Goal: Check status

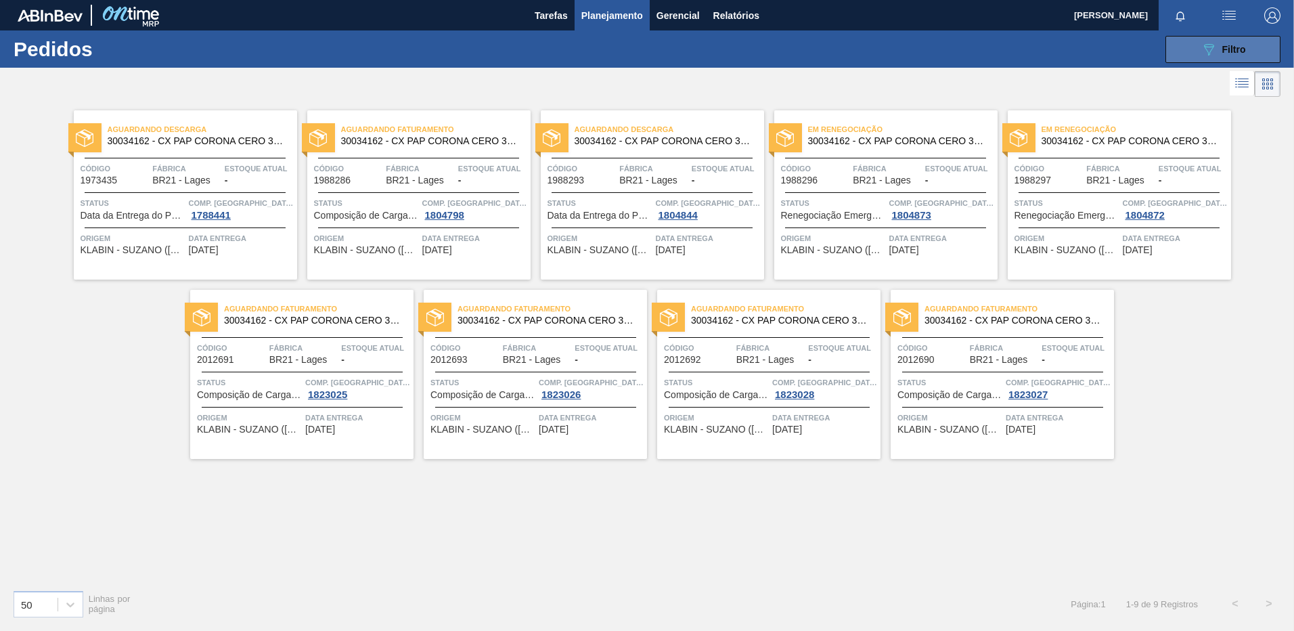
click at [1194, 41] on button "089F7B8B-B2A5-4AFE-B5C0-19BA573D28AC Filtro" at bounding box center [1222, 49] width 115 height 27
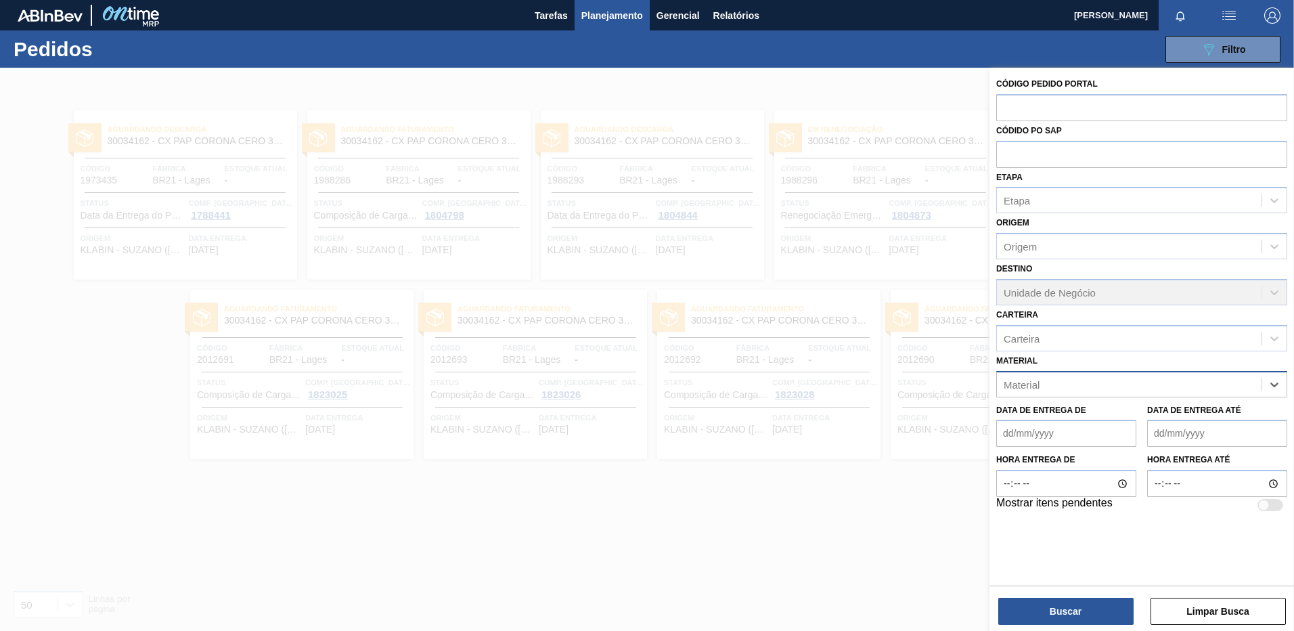
click at [1249, 399] on div "Data de Entrega de Data de Entrega até" at bounding box center [1142, 422] width 302 height 50
click at [1137, 390] on div "Material" at bounding box center [1129, 384] width 265 height 20
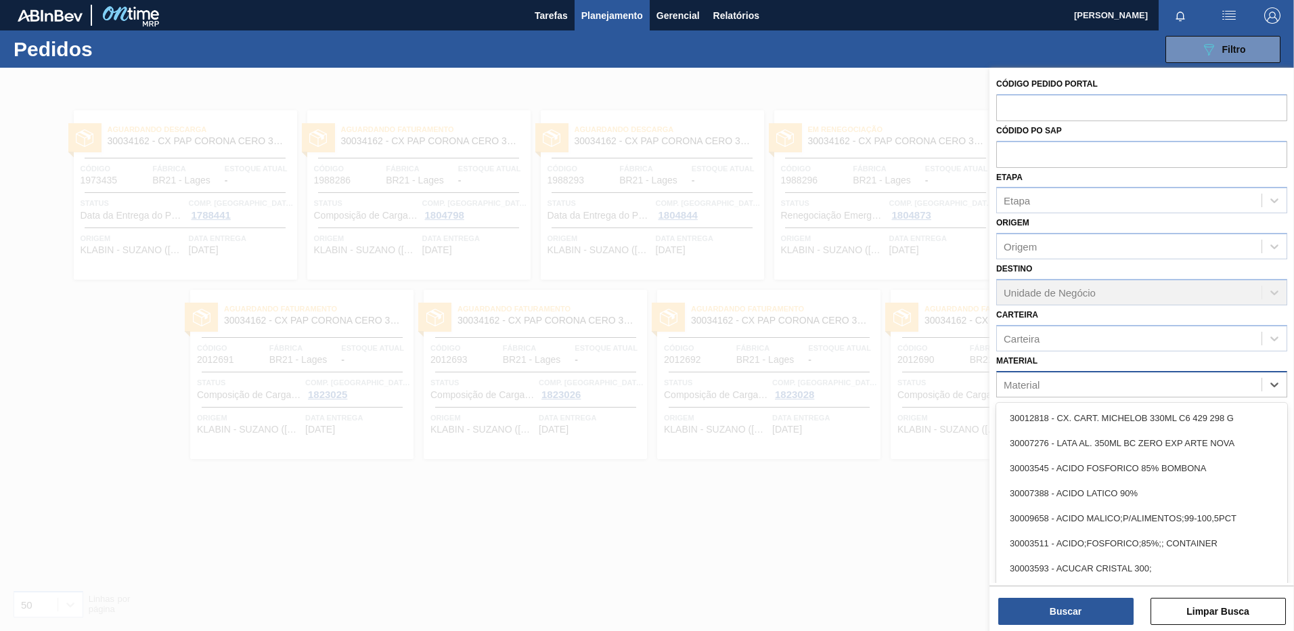
paste input "30007684 LÚPULO [DEMOGRAPHIC_DATA] OPAL T-90"
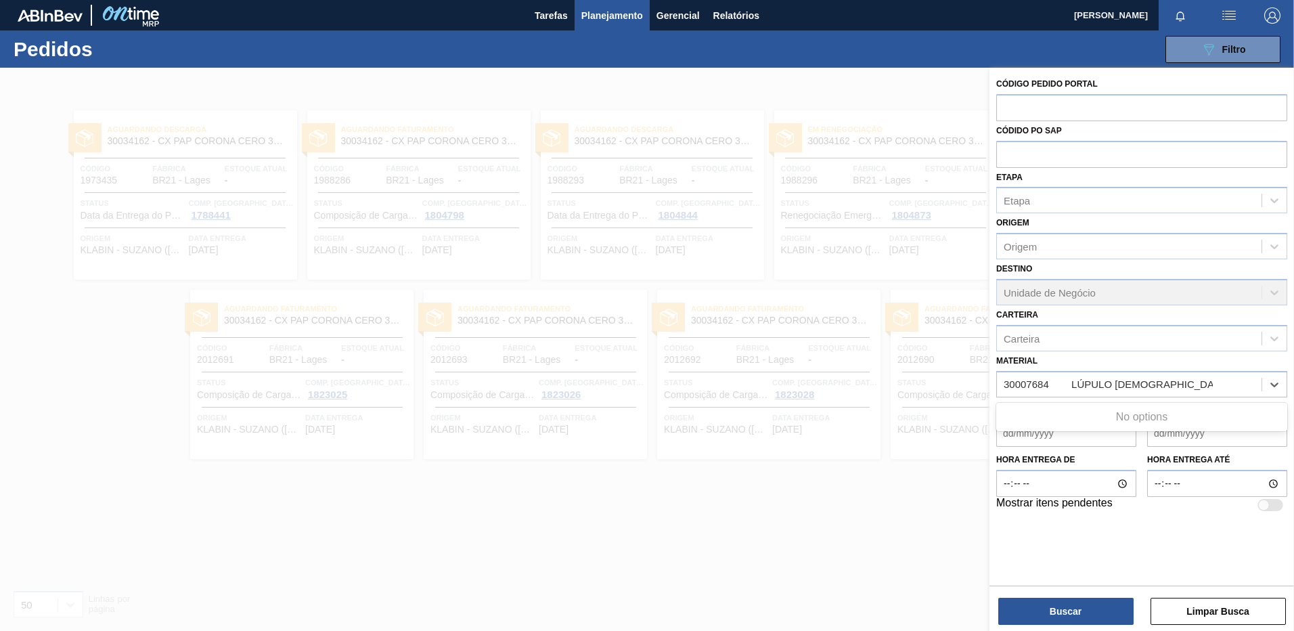
drag, startPoint x: 1062, startPoint y: 386, endPoint x: 1286, endPoint y: 360, distance: 225.4
click at [1286, 360] on div "Material Use Up and Down to choose options, press Enter to select the currently…" at bounding box center [1141, 374] width 291 height 46
type input "30007684"
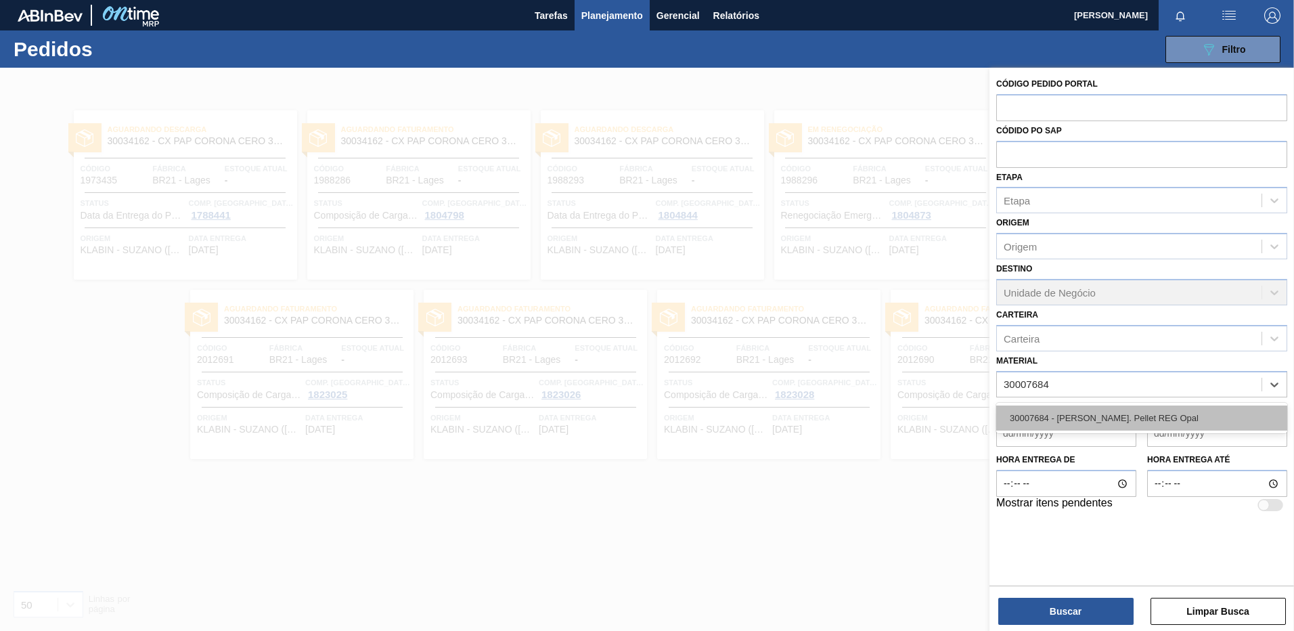
click at [1209, 424] on div "30007684 - [PERSON_NAME]. Pellet REG Opal" at bounding box center [1141, 417] width 291 height 25
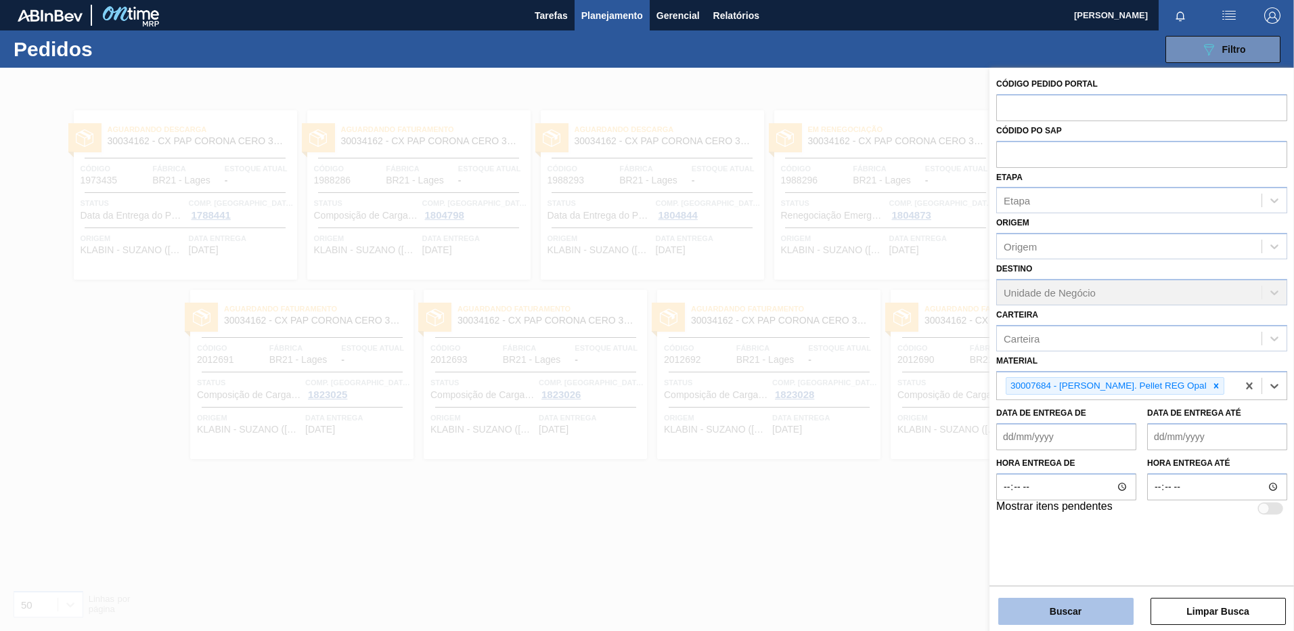
click at [1105, 607] on button "Buscar" at bounding box center [1065, 610] width 135 height 27
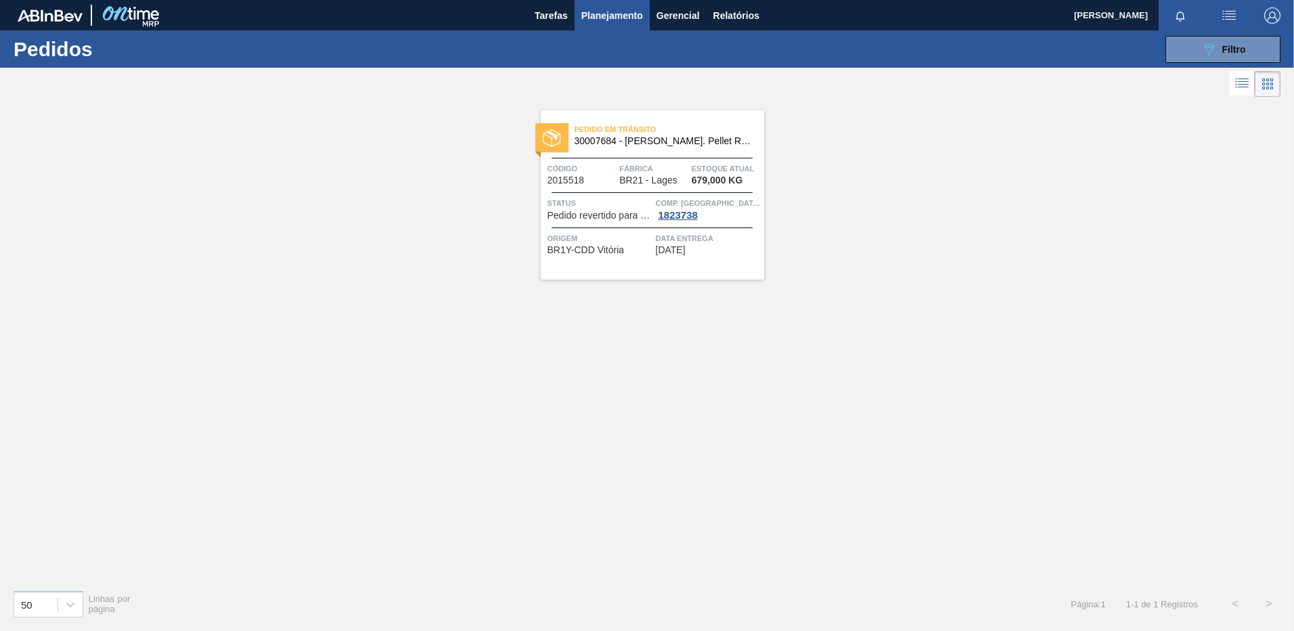
click at [685, 254] on span "[DATE]" at bounding box center [671, 250] width 30 height 10
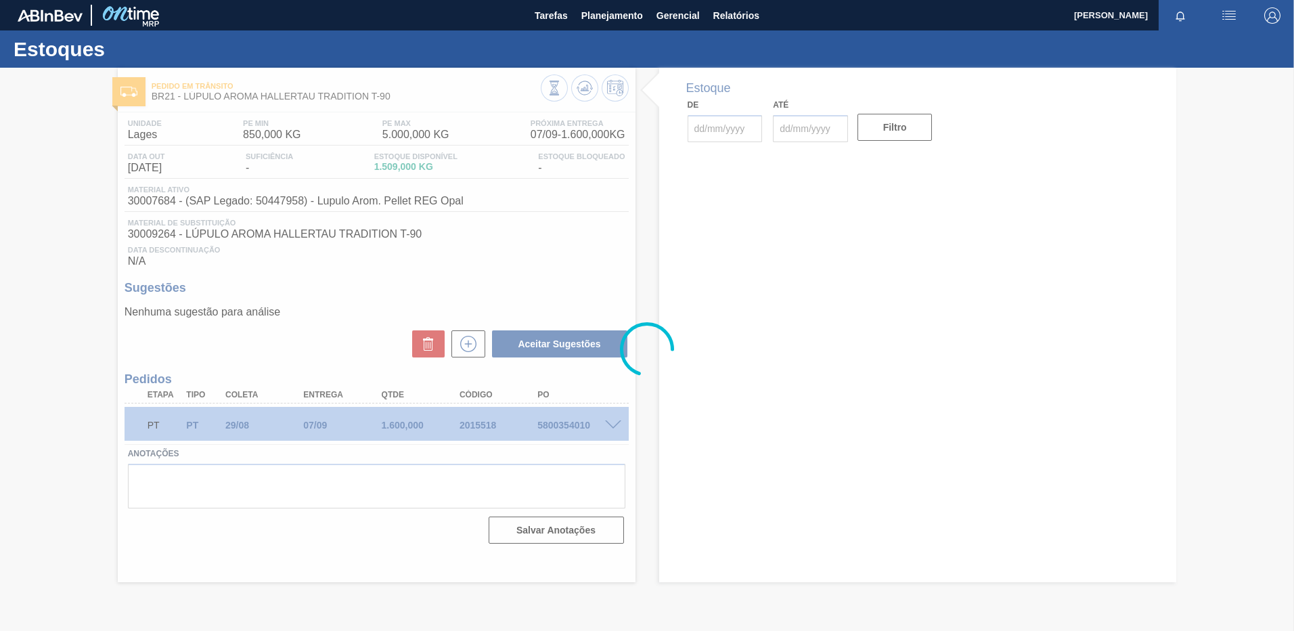
type input "[DATE]"
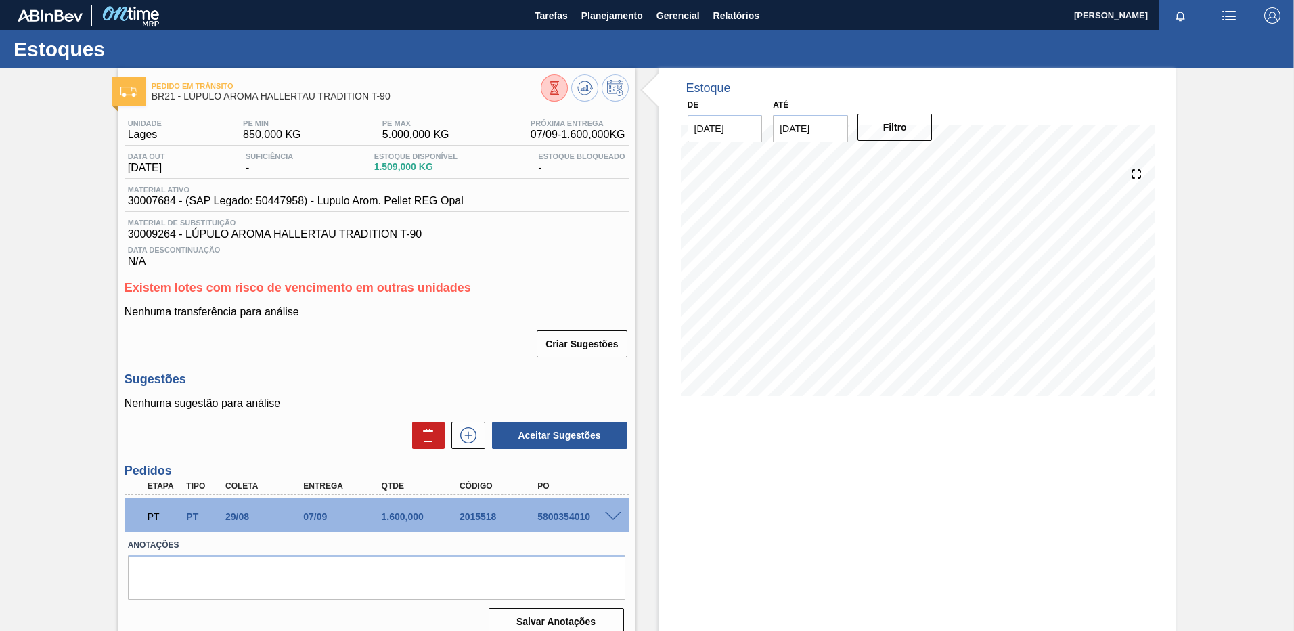
click at [715, 537] on div "Estoque De [DATE] Até [DATE] Filtro" at bounding box center [918, 357] width 518 height 579
